Goal: Task Accomplishment & Management: Complete application form

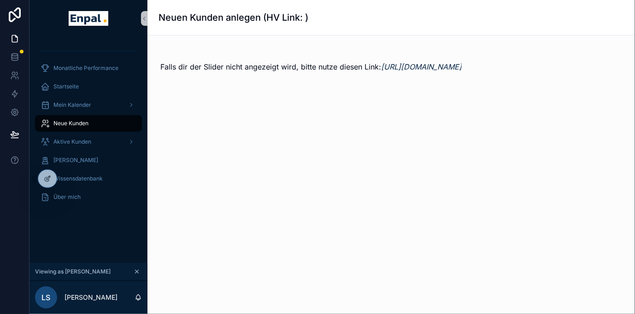
click at [88, 135] on div "Aktive Kunden" at bounding box center [89, 141] width 96 height 15
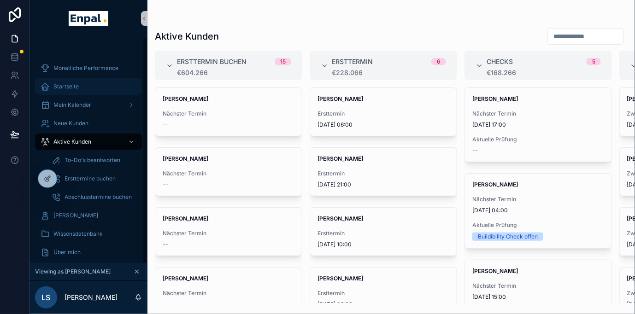
click at [72, 86] on span "Startseite" at bounding box center [65, 86] width 25 height 7
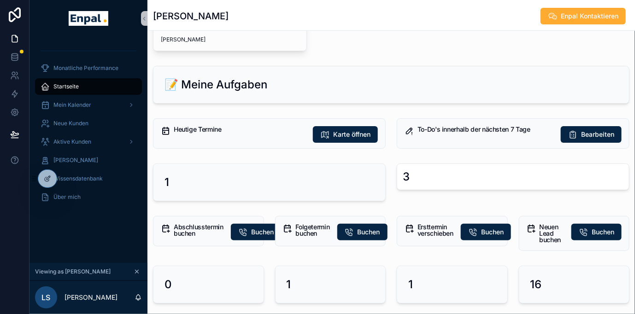
scroll to position [153, 0]
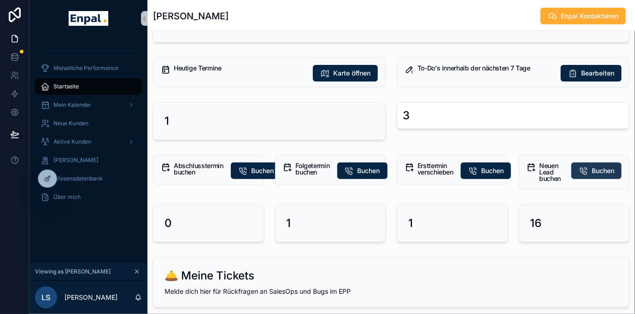
click at [600, 167] on span "Buchen" at bounding box center [602, 170] width 23 height 9
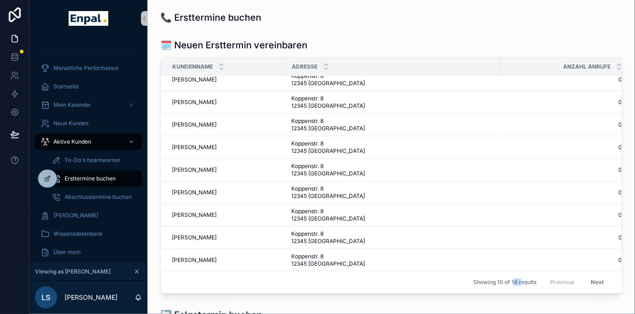
drag, startPoint x: 507, startPoint y: 279, endPoint x: 513, endPoint y: 279, distance: 6.9
click at [513, 279] on span "Showing 10 of 14 results" at bounding box center [504, 282] width 63 height 7
click at [59, 86] on span "Startseite" at bounding box center [65, 86] width 25 height 7
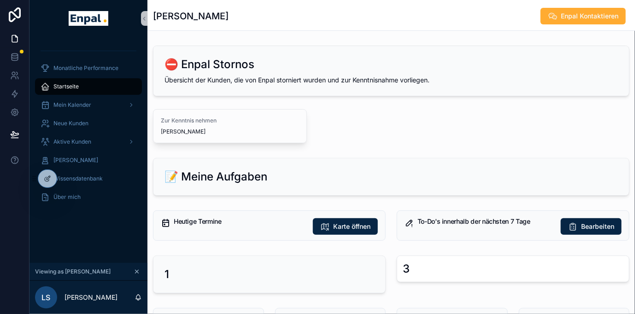
scroll to position [102, 0]
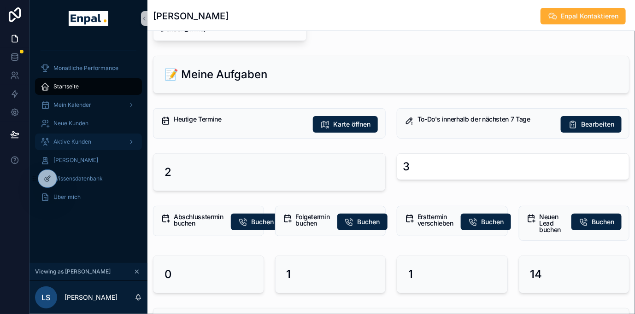
click at [85, 138] on span "Aktive Kunden" at bounding box center [72, 141] width 38 height 7
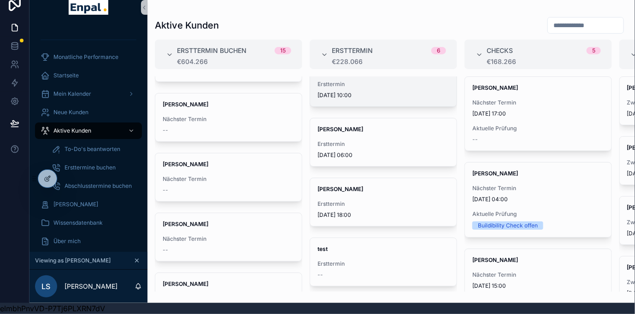
scroll to position [9, 0]
